Goal: Information Seeking & Learning: Understand process/instructions

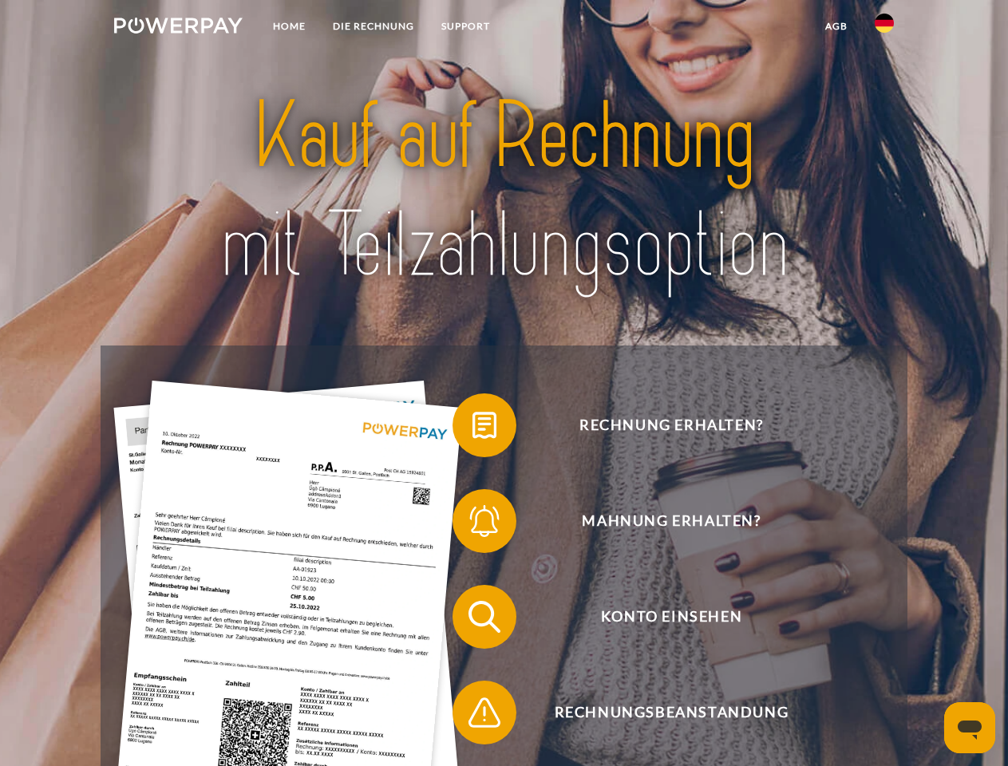
click at [178, 28] on img at bounding box center [178, 26] width 129 height 16
click at [885, 28] on img at bounding box center [884, 23] width 19 height 19
click at [836, 26] on link "agb" at bounding box center [837, 26] width 50 height 29
click at [473, 429] on span at bounding box center [461, 426] width 80 height 80
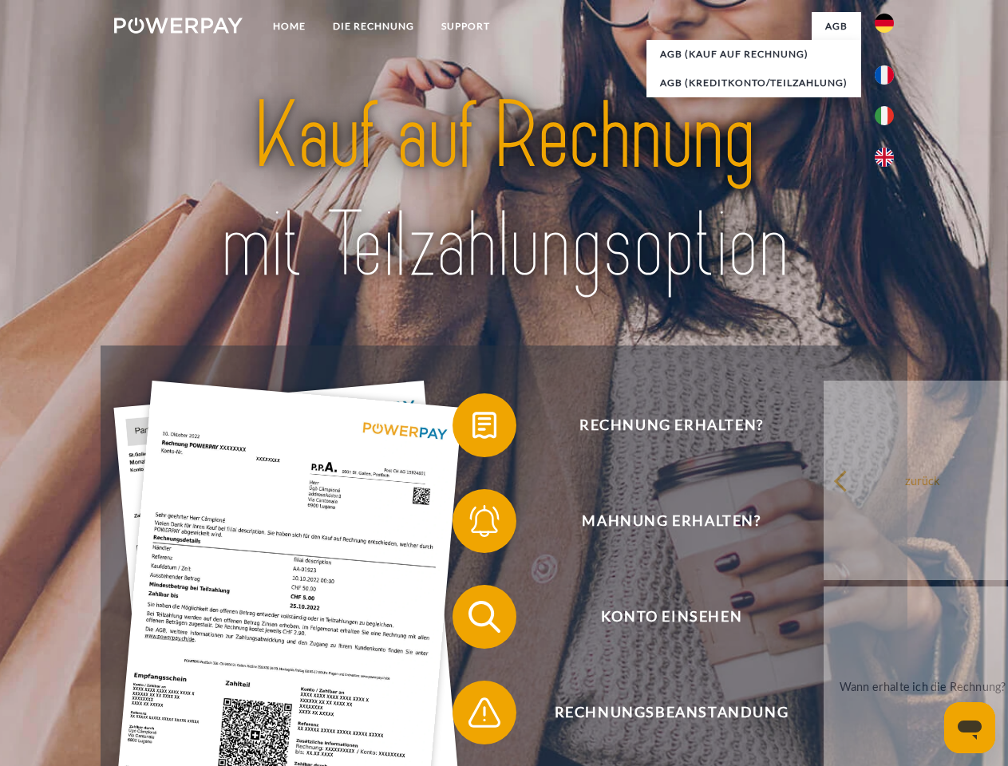
click at [473, 525] on div "Rechnung erhalten? Mahnung erhalten? Konto einsehen" at bounding box center [504, 665] width 806 height 639
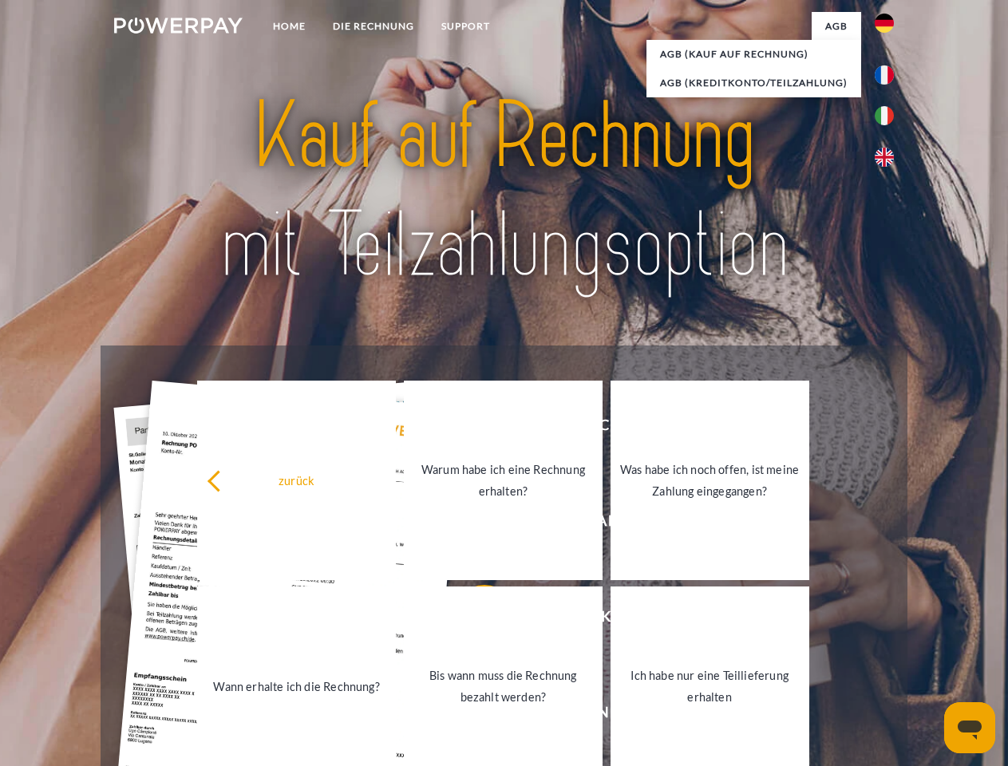
click at [473, 620] on link "Bis wann muss die Rechnung bezahlt werden?" at bounding box center [503, 687] width 199 height 200
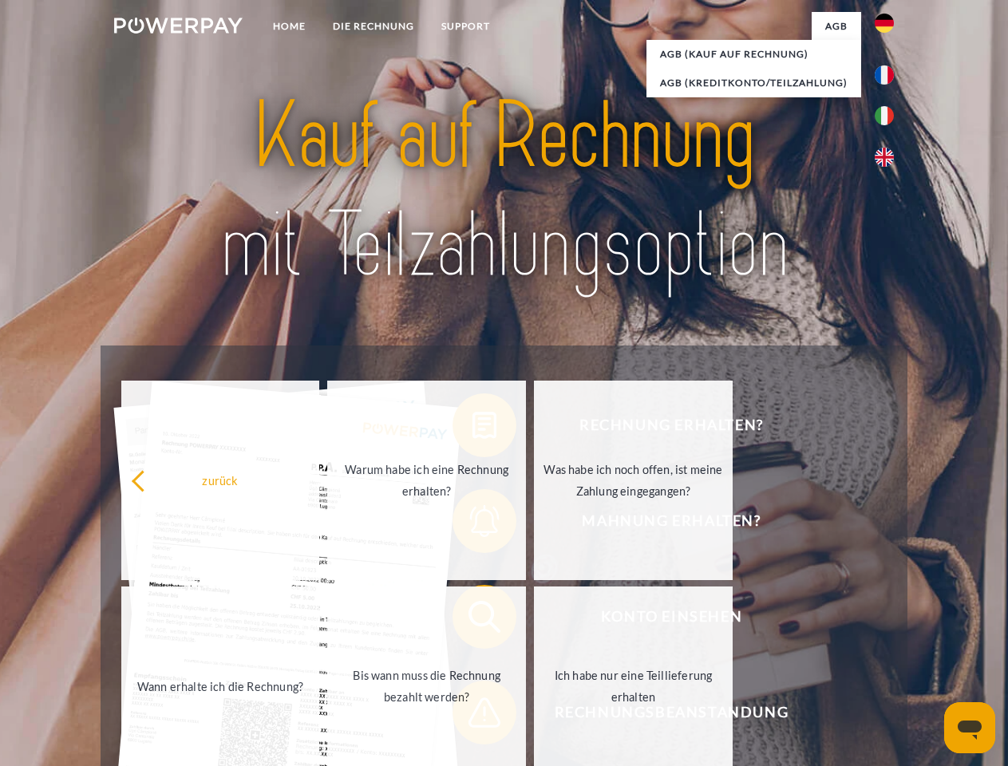
click at [534, 716] on link "Ich habe nur eine Teillieferung erhalten" at bounding box center [633, 687] width 199 height 200
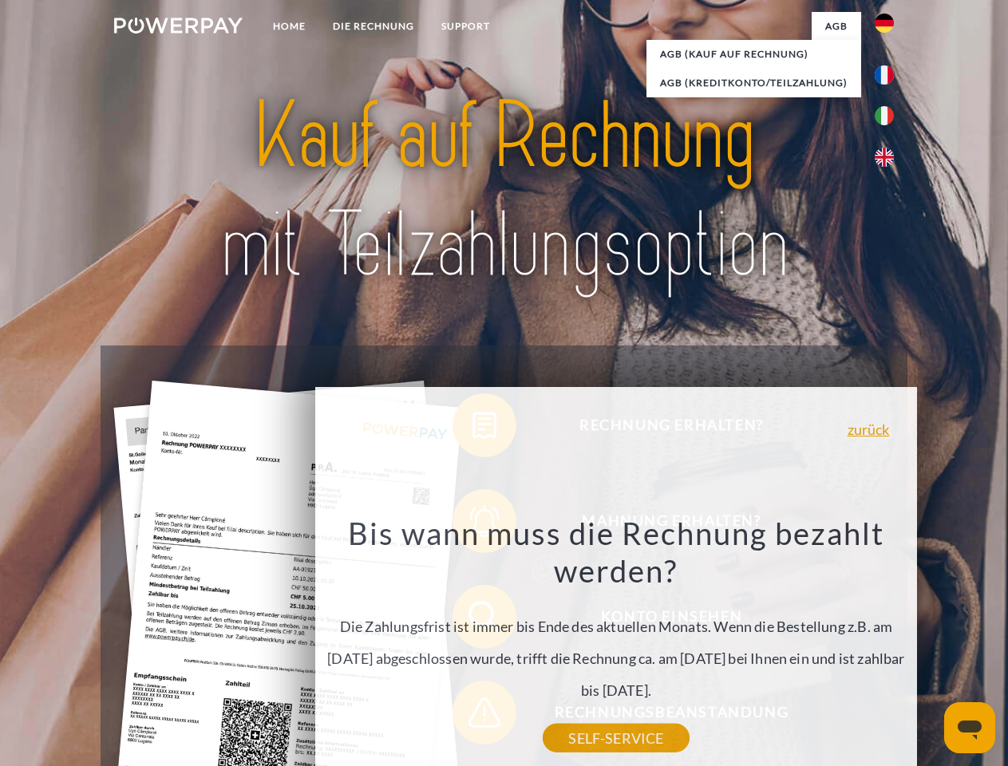
click at [970, 728] on icon "Messaging-Fenster öffnen" at bounding box center [970, 730] width 24 height 19
